Goal: Check status: Check status

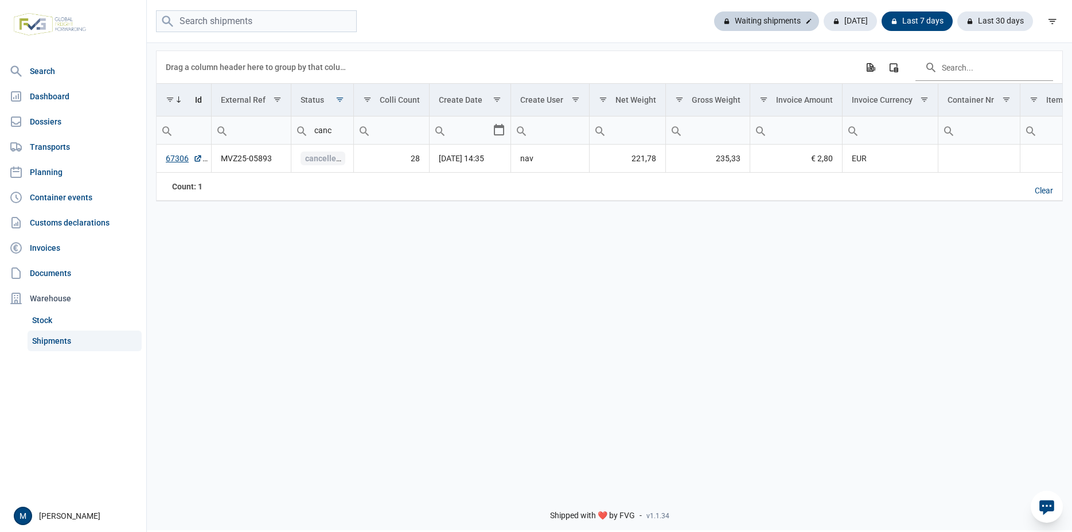
click at [790, 22] on div "Waiting shipments" at bounding box center [766, 21] width 105 height 20
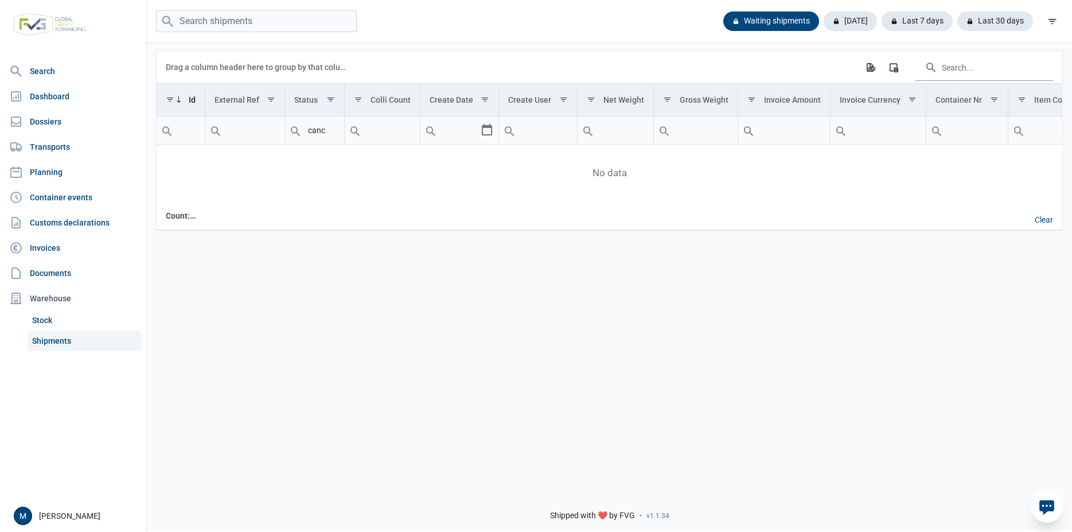
click at [911, 389] on div "Data grid with 0 rows and 18 columns Drag a column header here to group by that…" at bounding box center [610, 261] width 926 height 440
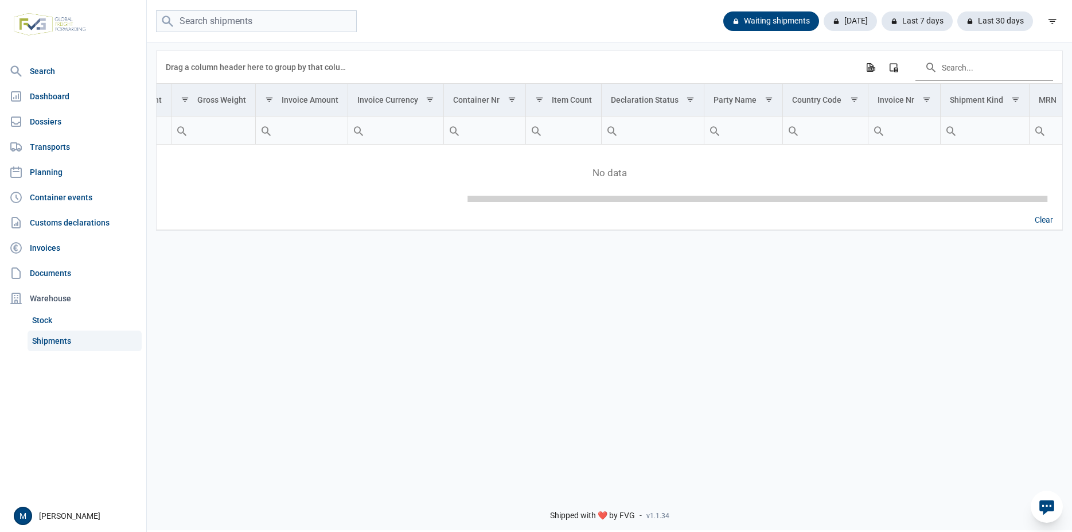
drag, startPoint x: 720, startPoint y: 201, endPoint x: 1034, endPoint y: 219, distance: 314.9
click at [1034, 219] on body "For evaluation purposes only. Redistribution prohibited. Please register an exi…" at bounding box center [536, 246] width 1072 height 532
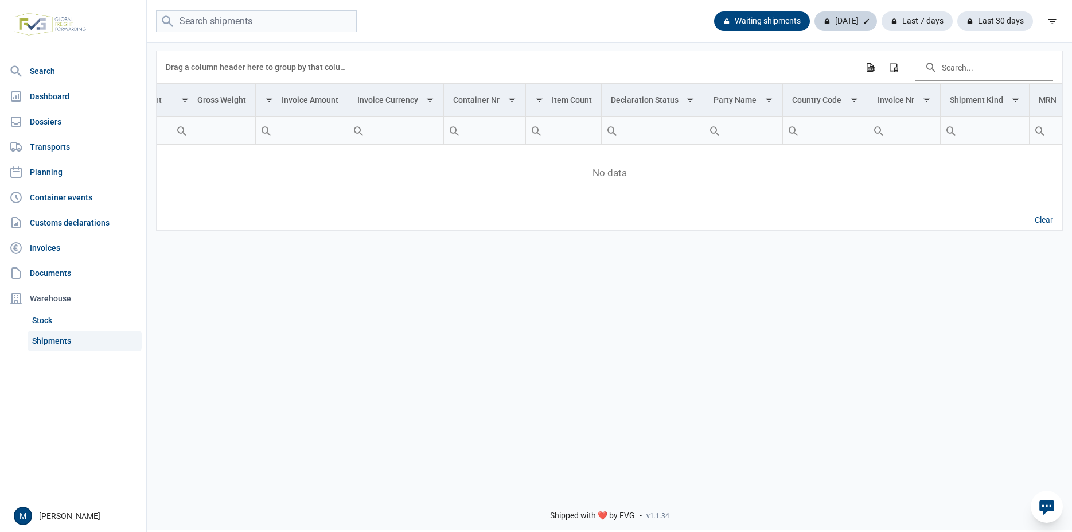
click at [848, 24] on div "[DATE]" at bounding box center [846, 21] width 63 height 20
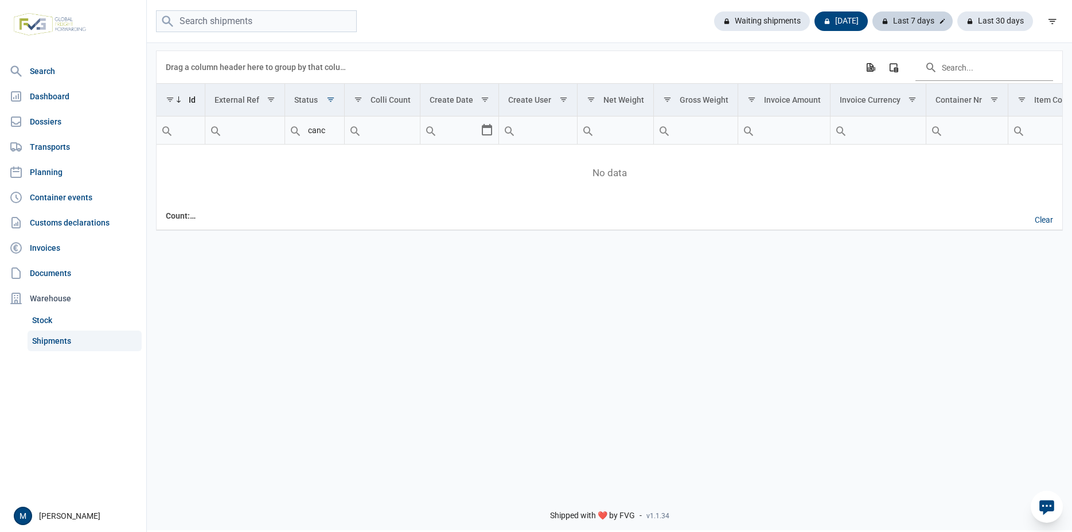
click at [905, 24] on div "Last 7 days" at bounding box center [913, 21] width 80 height 20
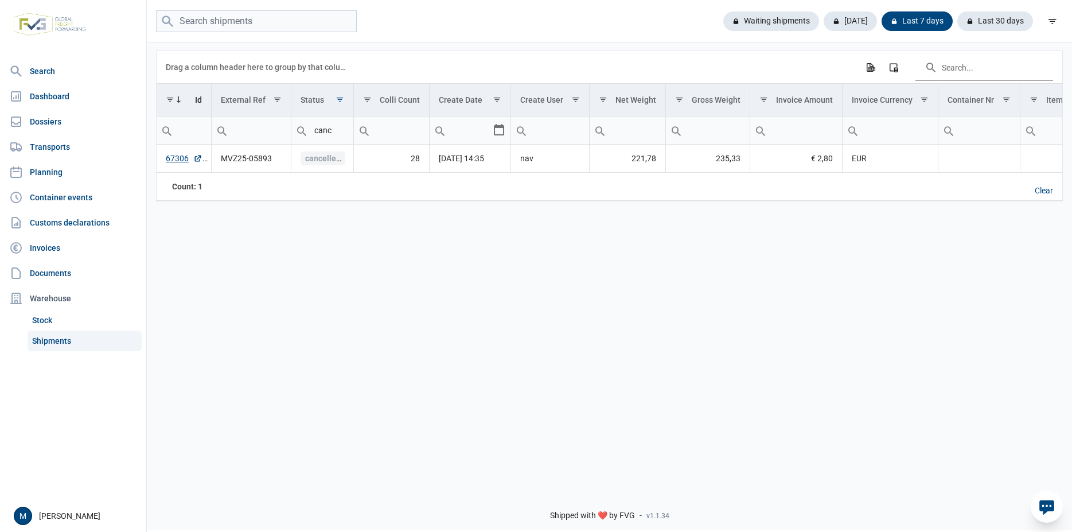
click at [336, 135] on input "canc" at bounding box center [322, 130] width 62 height 28
type input "c"
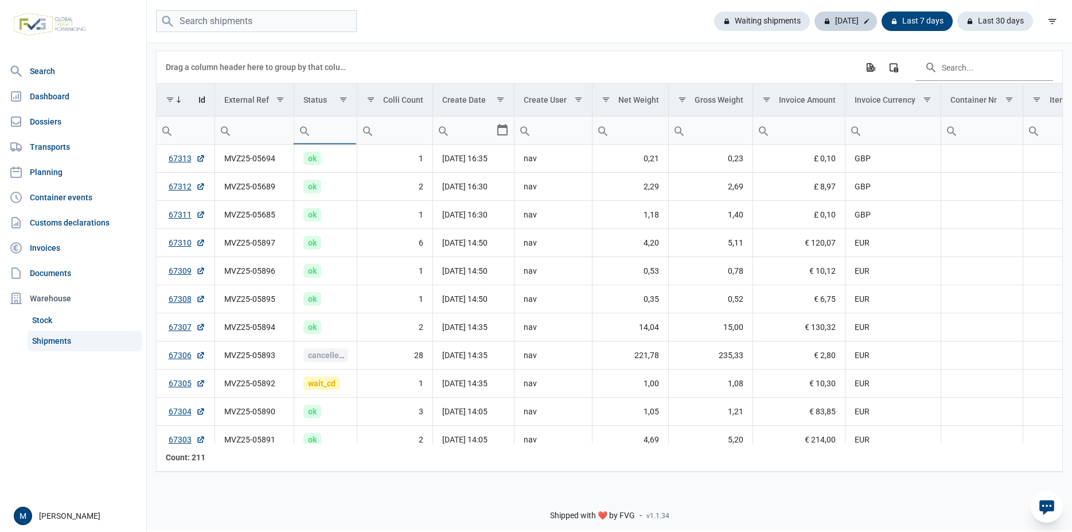
click at [839, 18] on div "[DATE]" at bounding box center [846, 21] width 63 height 20
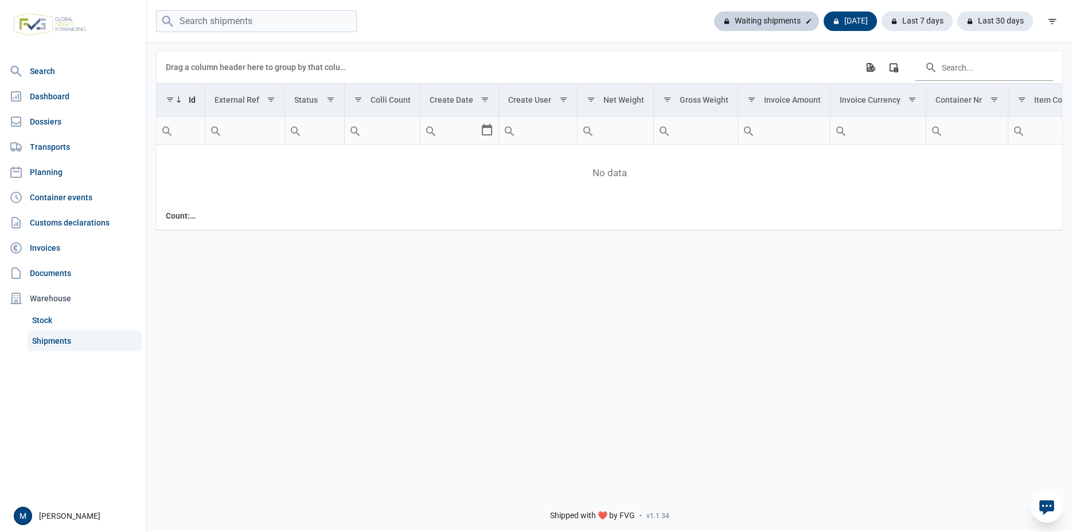
click at [763, 26] on div "Waiting shipments" at bounding box center [766, 21] width 105 height 20
